Goal: Information Seeking & Learning: Learn about a topic

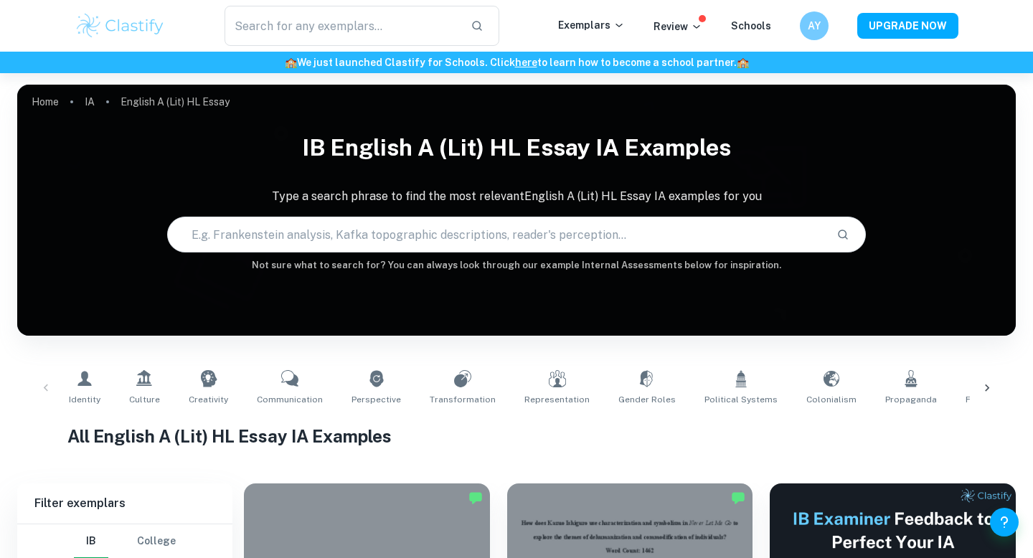
scroll to position [408, 0]
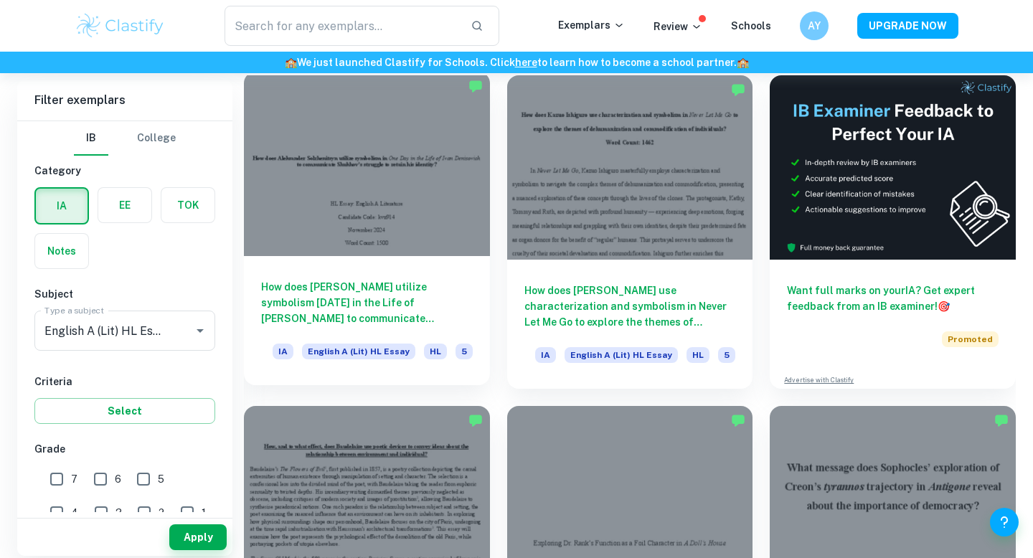
click at [426, 237] on div at bounding box center [367, 164] width 246 height 184
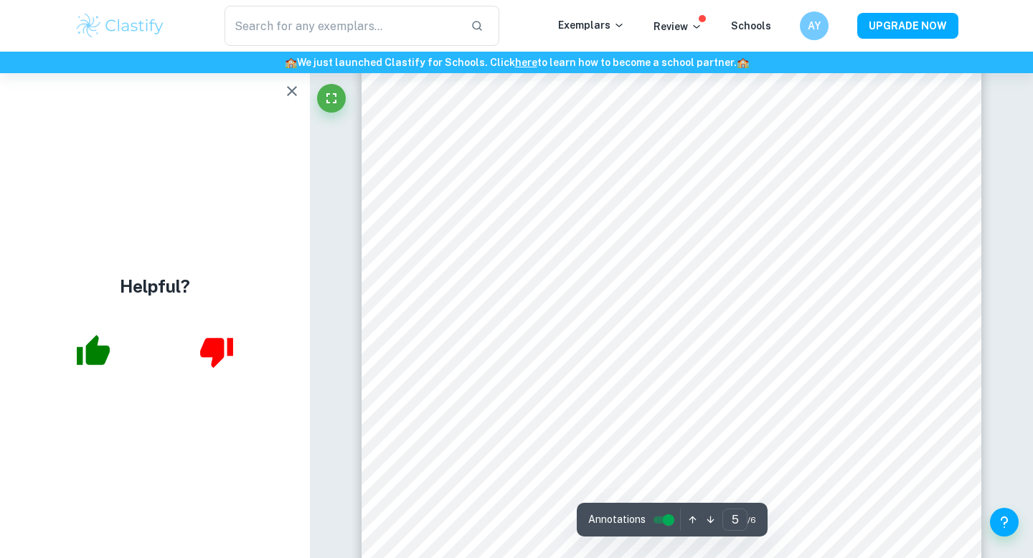
scroll to position [4393, 0]
click at [289, 104] on button "button" at bounding box center [292, 91] width 29 height 29
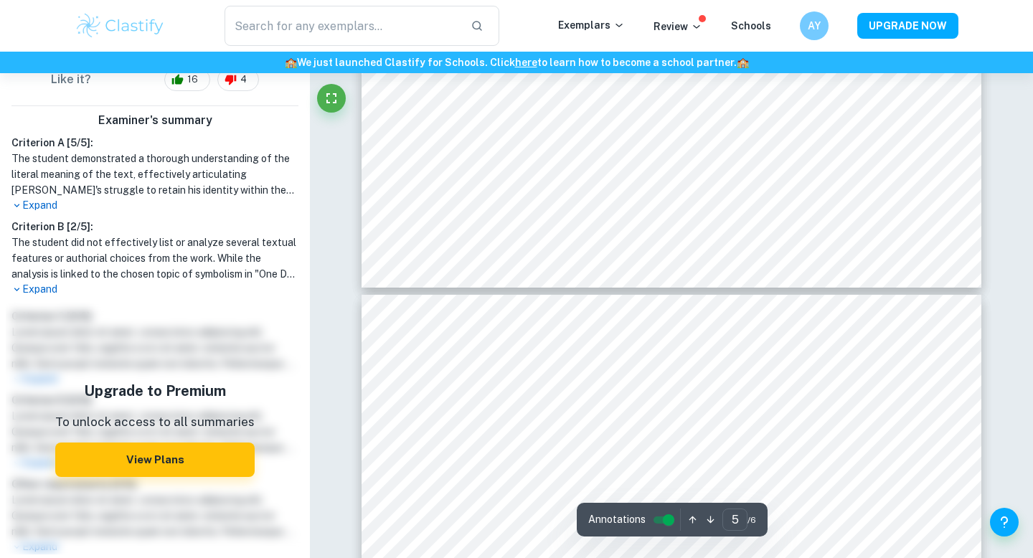
scroll to position [425, 0]
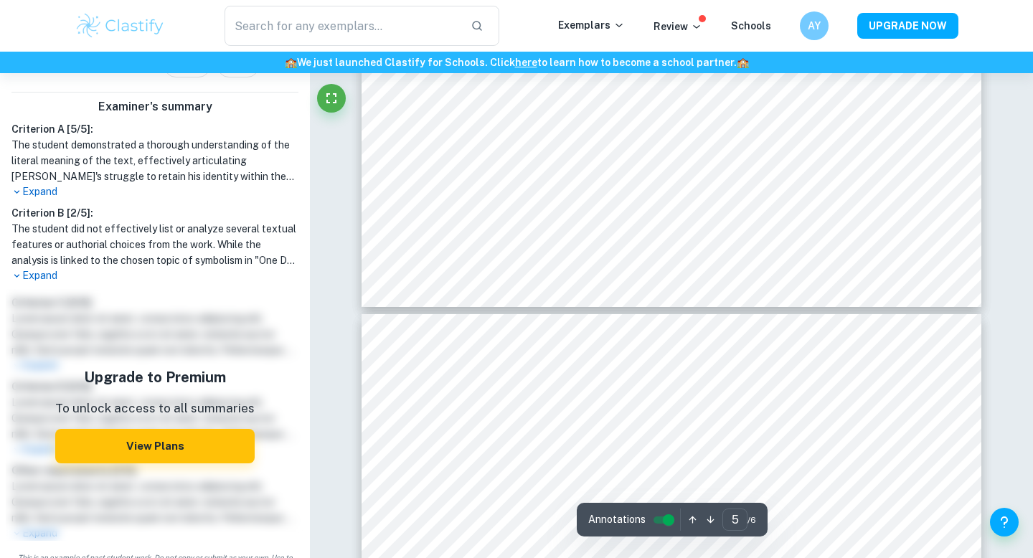
type input "6"
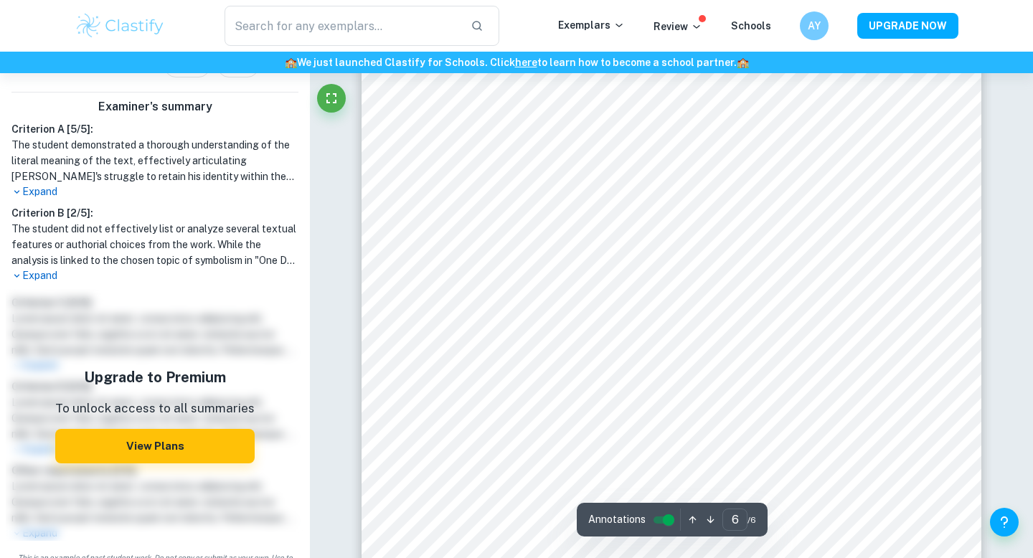
scroll to position [4745, 0]
